Goal: Find contact information

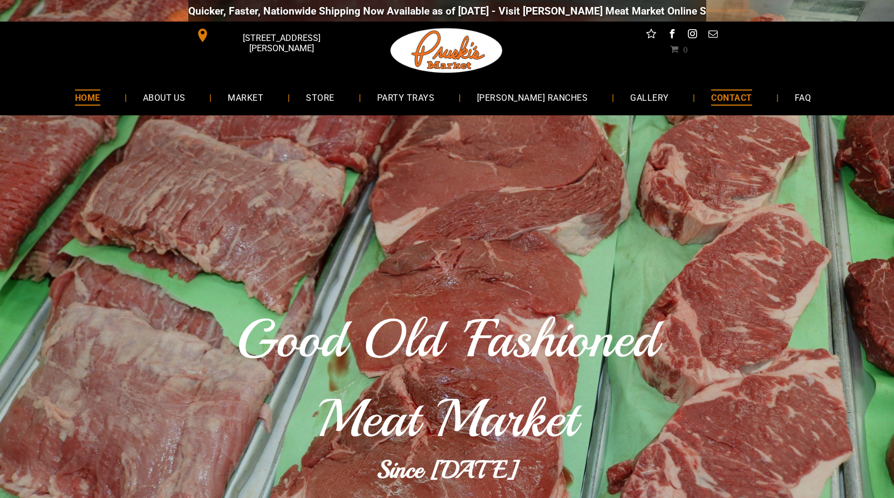
click at [731, 101] on span "CONTACT" at bounding box center [731, 98] width 40 height 16
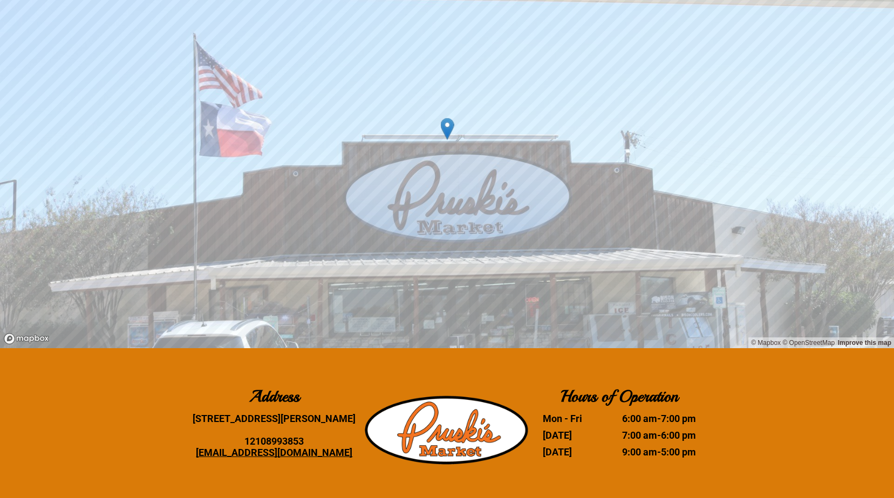
scroll to position [1083, 0]
